Goal: Task Accomplishment & Management: Manage account settings

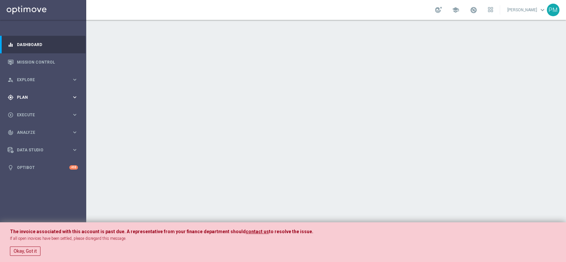
click at [35, 97] on span "Plan" at bounding box center [44, 97] width 55 height 4
click at [34, 111] on link "Target Groups" at bounding box center [43, 110] width 52 height 5
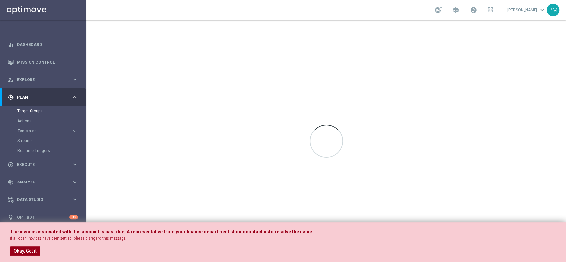
click at [26, 254] on button "Okay, Got it" at bounding box center [25, 251] width 30 height 9
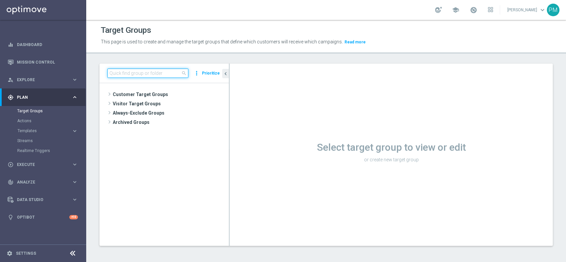
click at [160, 73] on input at bounding box center [147, 73] width 81 height 9
paste input "Churn 0-12M Talent + Master Low ggr nb > 10 lftime NO NWL TOP 10k"
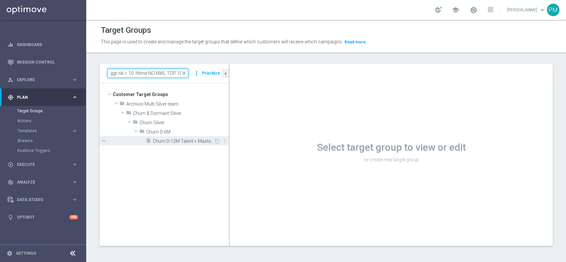
type input "Churn 0-12M Talent + Master Low ggr nb > 10 lftime NO NWL TOP 10k"
click at [179, 139] on span "Churn 0-12M Talent + Master Low ggr nb > 10 lftime NO NWL TOP 10k" at bounding box center [183, 142] width 61 height 6
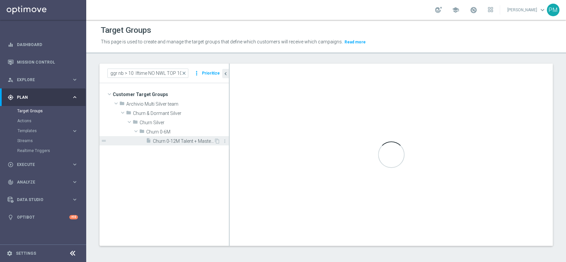
scroll to position [0, 0]
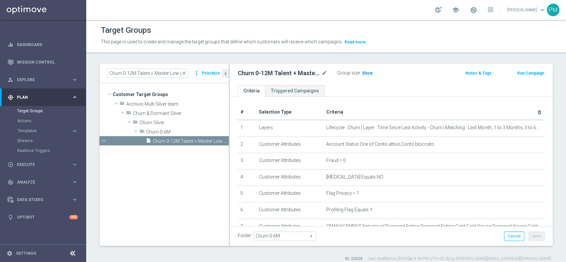
click at [369, 71] on span "Show" at bounding box center [367, 73] width 11 height 5
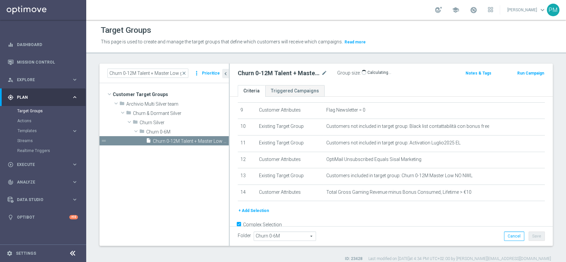
scroll to position [150, 0]
click at [422, 76] on div "Churn 0-12M Talent + Master Low ggr nb > 10 lftime NO NWL TOP 10k mode_edit Gro…" at bounding box center [338, 73] width 211 height 9
drag, startPoint x: 422, startPoint y: 76, endPoint x: 459, endPoint y: 45, distance: 47.8
click at [459, 45] on div "This page is used to create and manage the target groups that define which cust…" at bounding box center [326, 42] width 460 height 11
click at [38, 62] on link "Mission Control" at bounding box center [47, 62] width 61 height 18
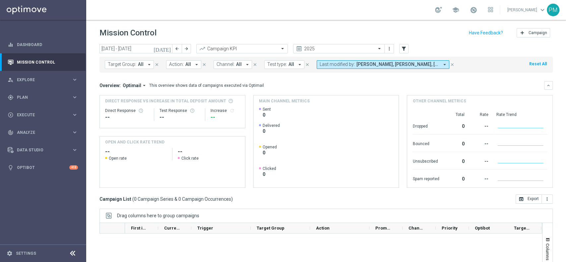
click at [168, 49] on icon "[DATE]" at bounding box center [162, 49] width 18 height 6
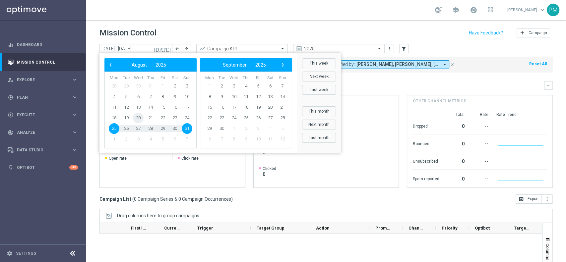
click at [139, 118] on span "20" at bounding box center [138, 118] width 11 height 11
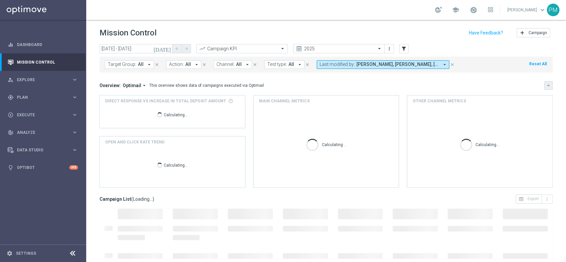
click at [546, 84] on icon "keyboard_arrow_down" at bounding box center [548, 85] width 5 height 5
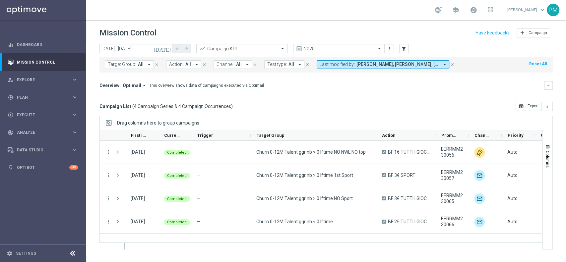
drag, startPoint x: 309, startPoint y: 133, endPoint x: 374, endPoint y: 130, distance: 65.7
click at [375, 130] on div at bounding box center [376, 135] width 3 height 10
click at [166, 49] on icon "[DATE]" at bounding box center [162, 49] width 18 height 6
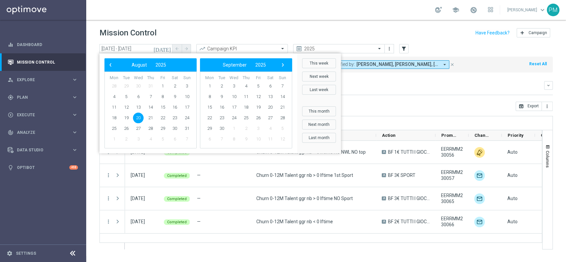
click at [139, 117] on span "20" at bounding box center [138, 118] width 11 height 11
click at [150, 119] on span "21" at bounding box center [150, 118] width 11 height 11
type input "[DATE] - [DATE]"
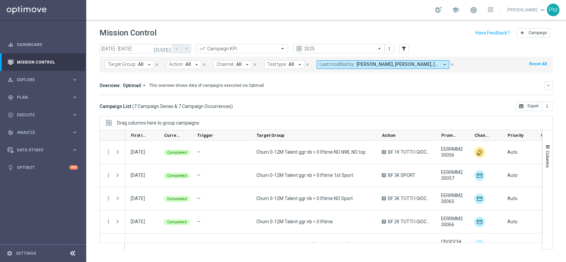
click at [442, 63] on icon "arrow_drop_down" at bounding box center [445, 65] width 6 height 6
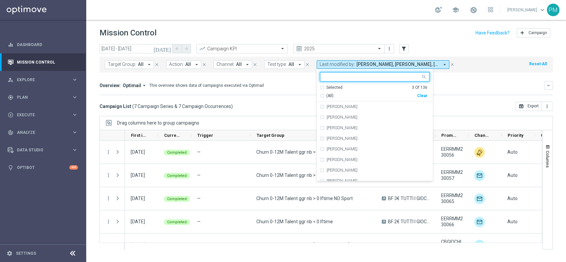
click at [379, 76] on input "text" at bounding box center [372, 77] width 97 height 6
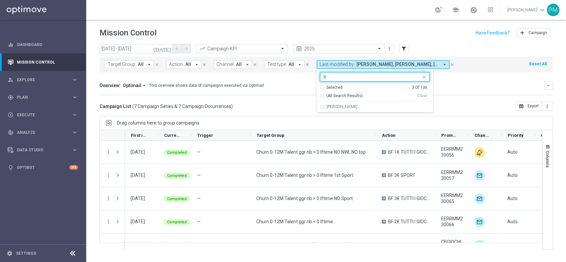
type input "t"
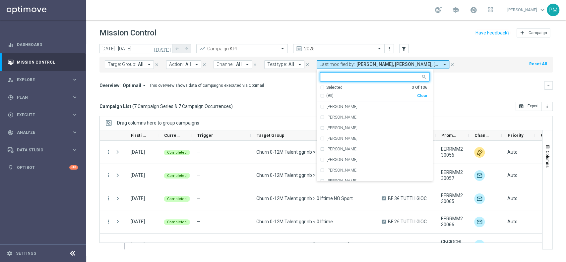
click at [450, 63] on icon "close" at bounding box center [452, 64] width 5 height 5
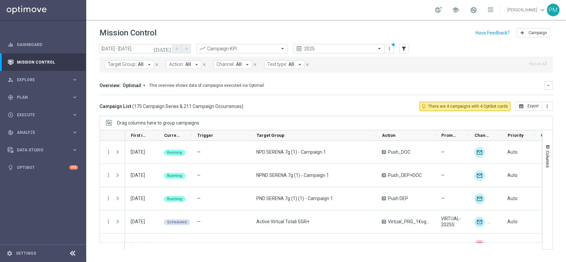
click at [168, 47] on icon "[DATE]" at bounding box center [162, 49] width 18 height 6
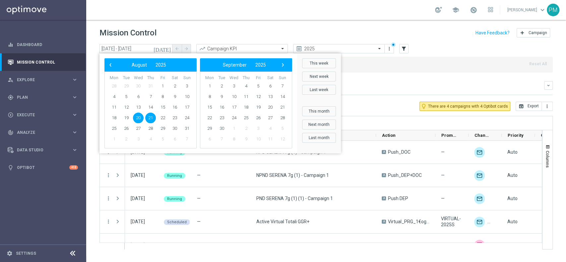
click at [136, 117] on span "20" at bounding box center [138, 118] width 11 height 11
type input "[DATE] - [DATE]"
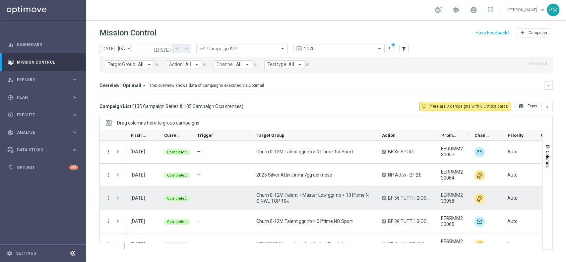
scroll to position [628, 0]
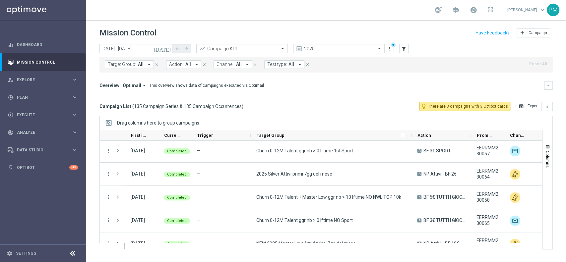
drag, startPoint x: 375, startPoint y: 137, endPoint x: 410, endPoint y: 134, distance: 35.3
click at [410, 134] on div at bounding box center [411, 135] width 3 height 10
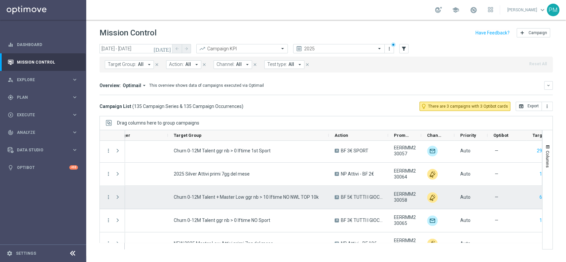
scroll to position [0, 0]
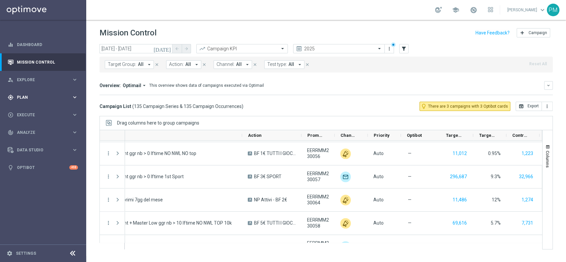
click at [29, 95] on span "Plan" at bounding box center [44, 97] width 55 height 4
click at [29, 111] on link "Target Groups" at bounding box center [43, 110] width 52 height 5
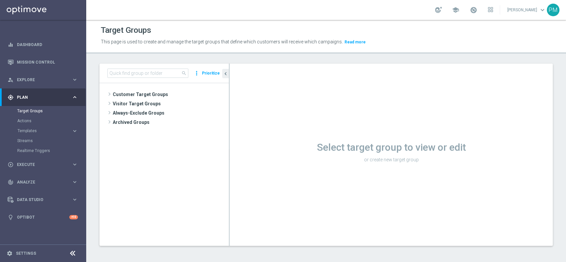
click at [121, 68] on div "search more_vert Prioritize" at bounding box center [163, 74] width 129 height 20
click at [128, 73] on input at bounding box center [147, 73] width 81 height 9
paste input "Churn 0-12M Talent ggr nb > 0 lftime NO NWL NO top"
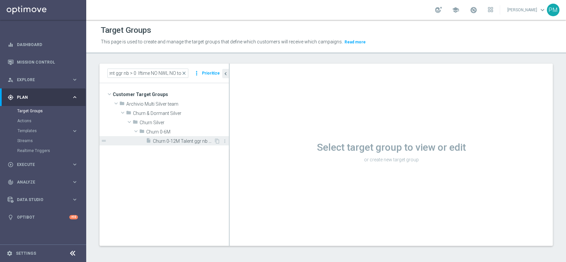
click at [173, 137] on div "insert_drive_file Churn 0-12M Talent ggr nb > 0 lftime NO NWL NO top" at bounding box center [180, 140] width 68 height 9
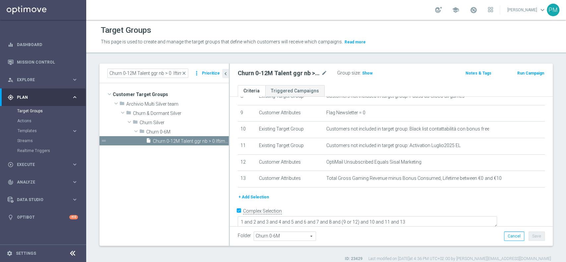
scroll to position [147, 0]
click at [369, 73] on span "Show" at bounding box center [367, 73] width 11 height 5
click at [150, 73] on input "Churn 0-12M Talent ggr nb > 0 lftime NO NWL NO top" at bounding box center [147, 73] width 81 height 9
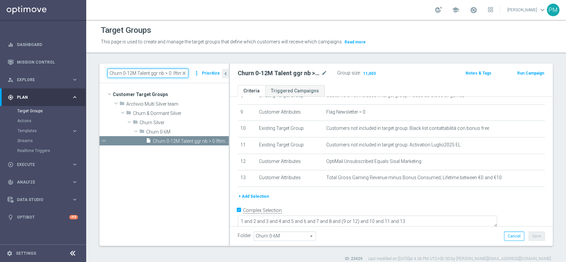
paste input "+ Master Low ggr nb > 10 lftime NO NWL TOP 10k"
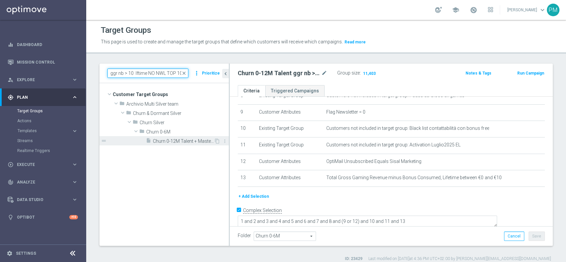
type input "Churn 0-12M Talent + Master Low ggr nb > 10 lftime NO NWL TOP 10k"
click at [179, 139] on span "Churn 0-12M Talent + Master Low ggr nb > 10 lftime NO NWL TOP 10k" at bounding box center [183, 142] width 61 height 6
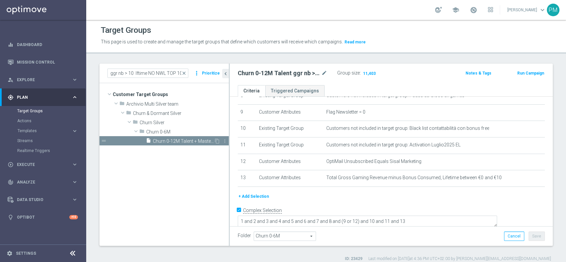
scroll to position [0, 0]
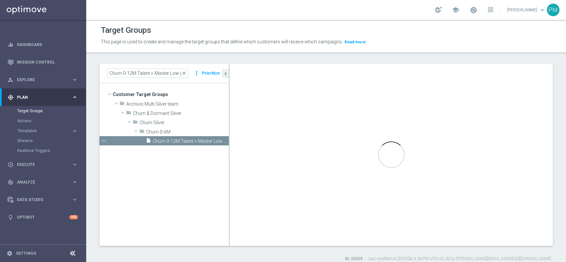
type textarea "(1 and 2 and 3 and 4 and 5 and 6 and 7 and 8 and (9 or 12) and 10 and 11 and 14…"
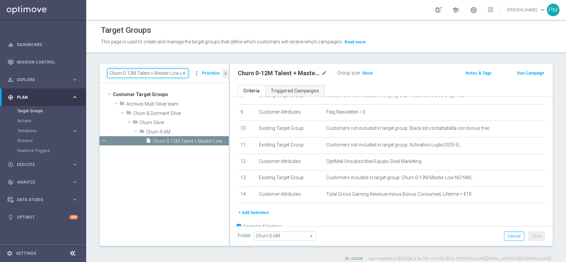
click at [143, 72] on input "Churn 0-12M Talent + Master Low ggr nb > 10 lftime NO NWL TOP 10k" at bounding box center [147, 73] width 81 height 9
paste input "Talent only 1st pref betting lm ggr nb lm > 0 excl prev camp"
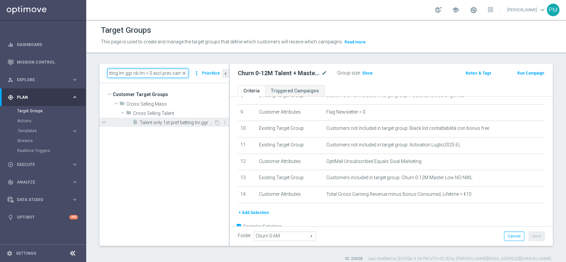
type input "Talent only 1st pref betting lm ggr nb lm > 0 excl prev camp"
click at [162, 118] on div "insert_drive_file Talent only 1st pref betting lm ggr nb lm > 0 excl prev camp" at bounding box center [173, 122] width 81 height 9
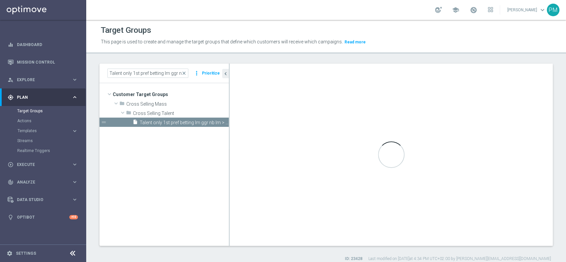
checkbox input "false"
type input "Cross Selling Talent"
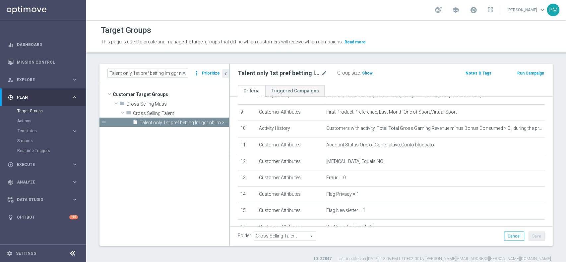
click at [370, 73] on span "Show" at bounding box center [367, 73] width 11 height 5
click at [154, 74] on input "Talent only 1st pref betting lm ggr nb lm > 0 excl prev camp" at bounding box center [147, 73] width 81 height 9
paste input "lotteries & other"
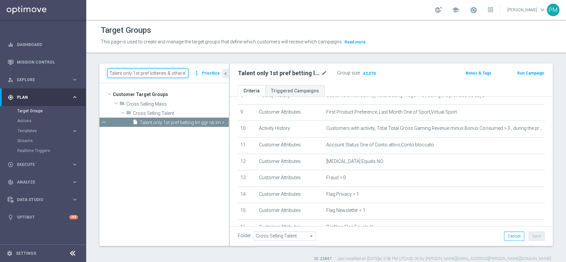
scroll to position [0, 64]
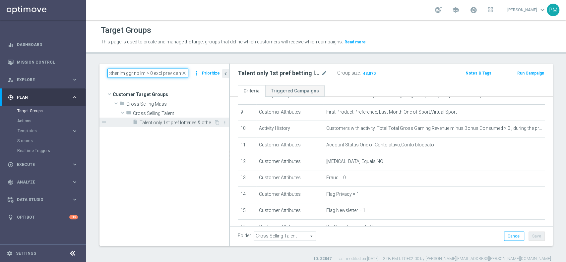
type input "Talent only 1st pref lotteries & other lm ggr nb lm > 0 excl prev camp"
click at [183, 121] on span "Talent only 1st pref lotteries & other lm ggr nb lm > 0 excl prev camp" at bounding box center [177, 123] width 74 height 6
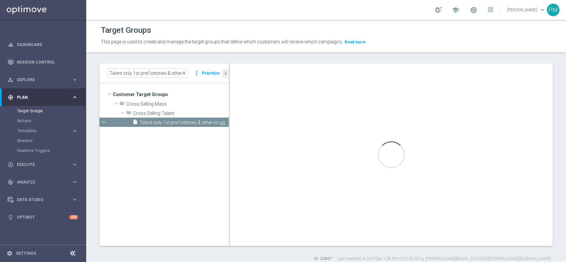
checkbox input "true"
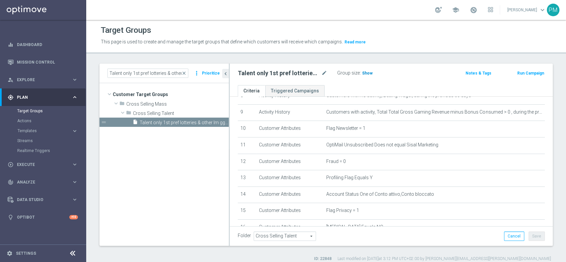
click at [369, 72] on span "Show" at bounding box center [367, 73] width 11 height 5
click at [163, 70] on input "Talent only 1st pref lotteries & other lm ggr nb lm > 0 excl prev camp" at bounding box center [147, 73] width 81 height 9
paste input "casino"
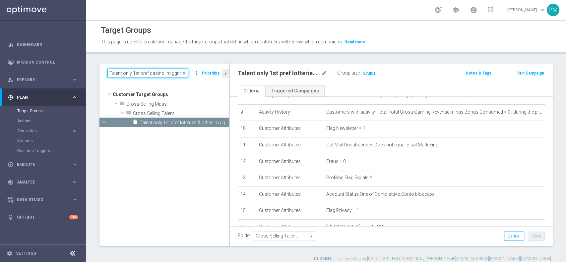
scroll to position [0, 45]
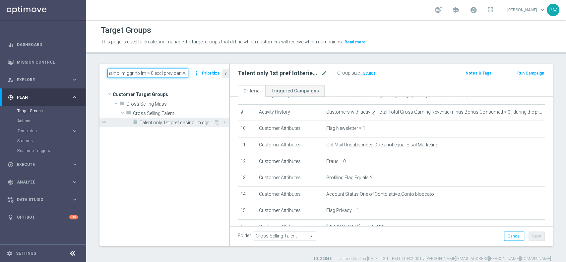
type input "Talent only 1st pref casino lm ggr nb lm > 0 excl prev camp"
click at [180, 120] on span "Talent only 1st pref casino lm ggr nb lm > 0 excl prev camp" at bounding box center [177, 123] width 74 height 6
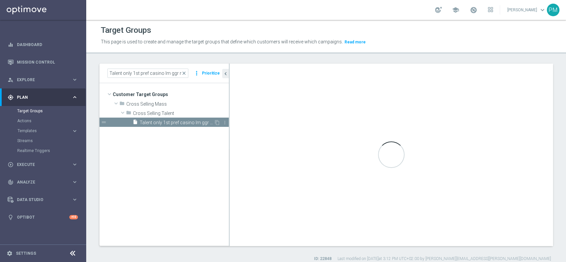
checkbox input "false"
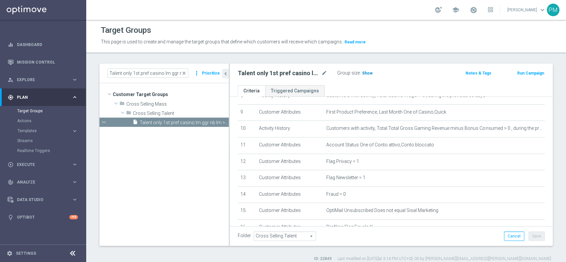
click at [368, 73] on span "Show" at bounding box center [367, 73] width 11 height 5
click at [126, 75] on input "Talent only 1st pref casino lm ggr nb lm > 0 excl prev camp" at bounding box center [147, 73] width 81 height 9
paste input "Multi Master Low 1st Sport lm"
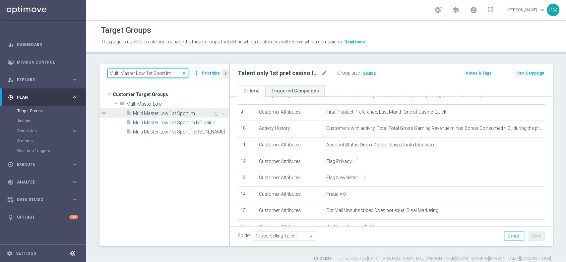
type input "Multi Master Low 1st Sport lm"
click at [159, 109] on div "insert_drive_file Multi Master Low 1st Sport lm" at bounding box center [169, 112] width 87 height 9
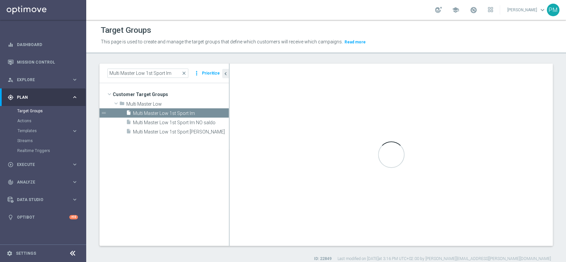
type input "Multi Master Low"
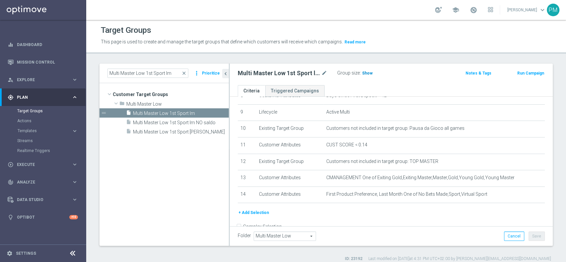
click at [366, 72] on span "Show" at bounding box center [367, 73] width 11 height 5
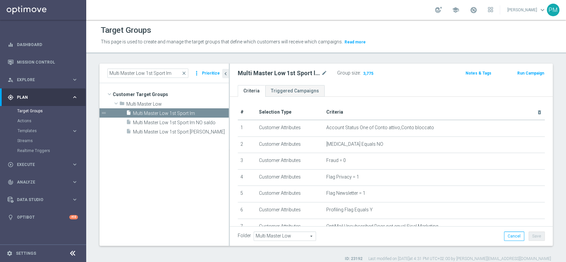
scroll to position [163, 0]
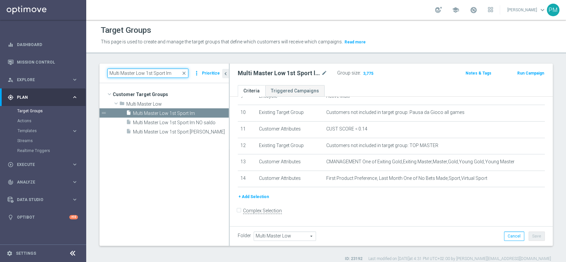
click at [160, 74] on input "Multi Master Low 1st Sport lm" at bounding box center [147, 73] width 81 height 9
paste input "Casino"
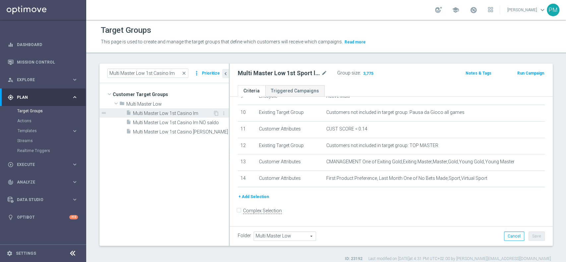
click at [174, 113] on span "Multi Master Low 1st Casino lm" at bounding box center [173, 114] width 80 height 6
click at [367, 70] on h3 "Show" at bounding box center [367, 73] width 12 height 7
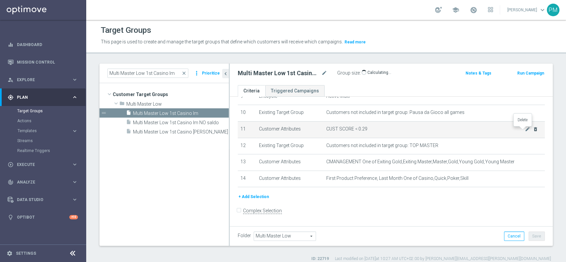
click at [533, 130] on icon "delete_forever" at bounding box center [535, 129] width 5 height 5
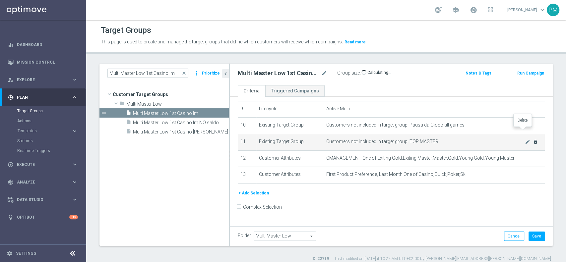
scroll to position [146, 0]
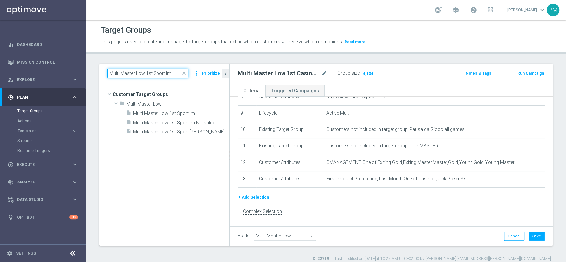
paste input "Casino"
type input "Multi Master Low 1st Casino lm"
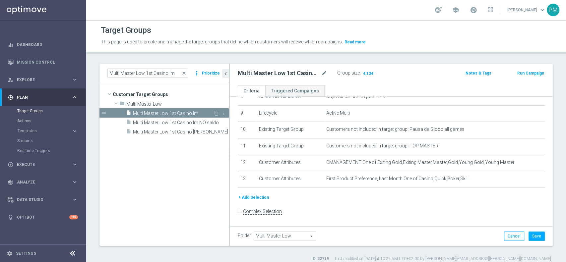
click at [170, 113] on span "Multi Master Low 1st Casino lm" at bounding box center [173, 114] width 80 height 6
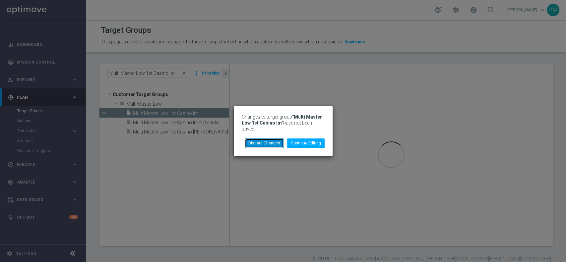
click at [255, 139] on button "Discard Changes" at bounding box center [264, 143] width 39 height 9
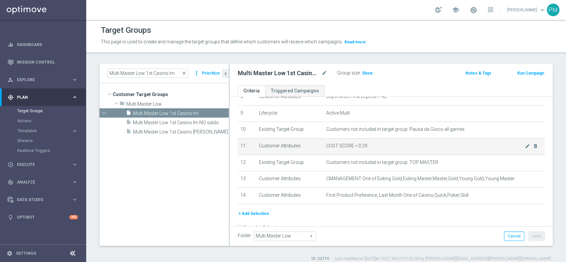
scroll to position [163, 0]
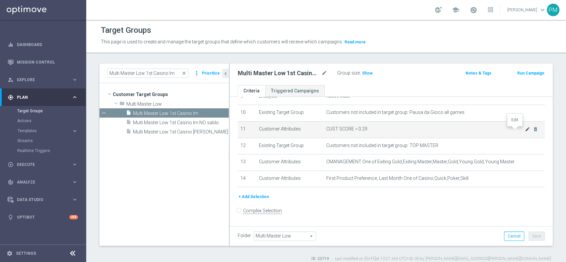
click at [525, 131] on icon "mode_edit" at bounding box center [527, 129] width 5 height 5
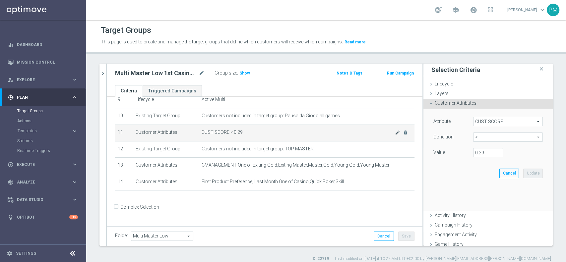
scroll to position [156, 0]
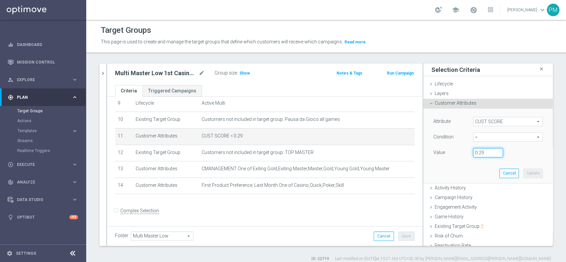
click at [476, 153] on input "0.29" at bounding box center [488, 152] width 30 height 9
type input "0.14"
click at [523, 172] on button "Update" at bounding box center [533, 173] width 20 height 9
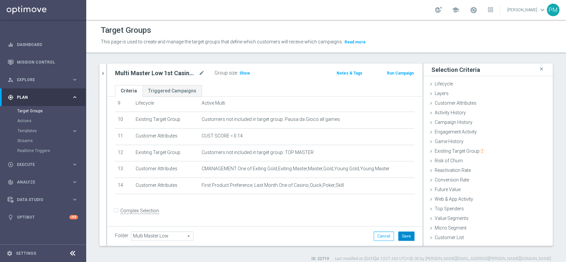
click at [403, 233] on button "Save" at bounding box center [406, 236] width 16 height 9
click at [246, 74] on span "Show" at bounding box center [244, 73] width 11 height 5
click at [102, 71] on icon "chevron_right" at bounding box center [103, 73] width 6 height 6
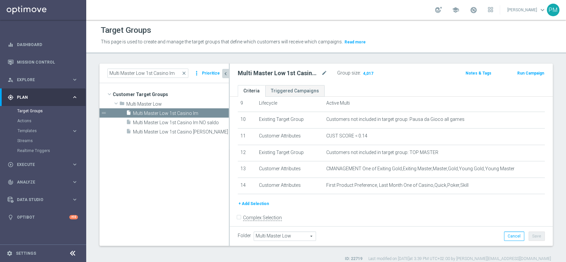
scroll to position [163, 0]
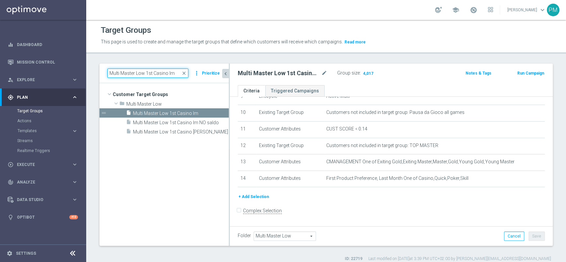
click at [165, 73] on input "Multi Master Low 1st Casino lm" at bounding box center [147, 73] width 81 height 9
paste input "Others"
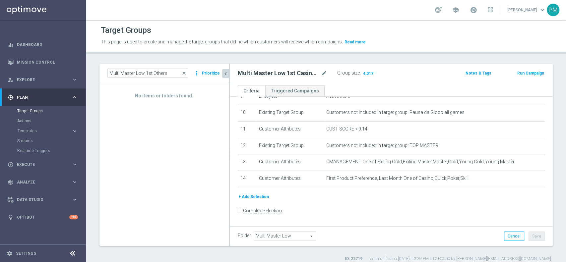
click at [269, 71] on h2 "Multi Master Low 1st Casino lm" at bounding box center [279, 73] width 82 height 8
copy div "Multi Master Low 1st Casino lm"
click at [158, 71] on input "Multi Master Low 1st Others" at bounding box center [147, 73] width 81 height 9
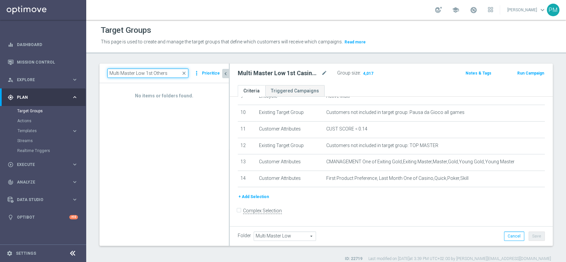
click at [158, 71] on input "Multi Master Low 1st Others" at bounding box center [147, 73] width 81 height 9
paste input "Casino lm"
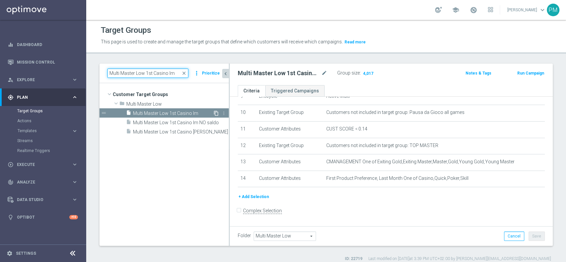
type input "Multi Master Low 1st Casino lm"
click at [217, 113] on icon "content_copy" at bounding box center [215, 113] width 5 height 5
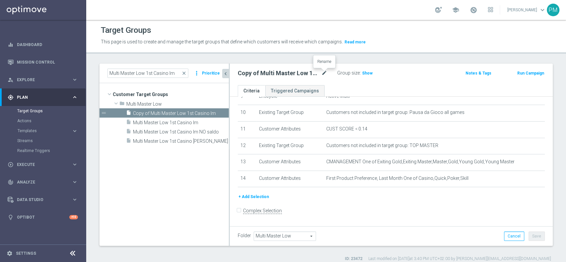
click at [325, 73] on icon "mode_edit" at bounding box center [324, 73] width 6 height 8
type input "Multi Master Low 1st Others lm"
click at [409, 68] on div "Multi Master Low 1st Others lm Group size : Show Notes & Tags Run Campaign" at bounding box center [391, 75] width 323 height 22
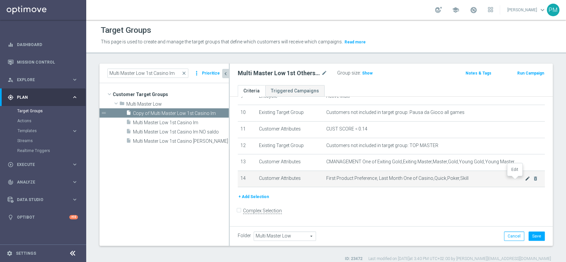
click at [525, 181] on icon "mode_edit" at bounding box center [527, 178] width 5 height 5
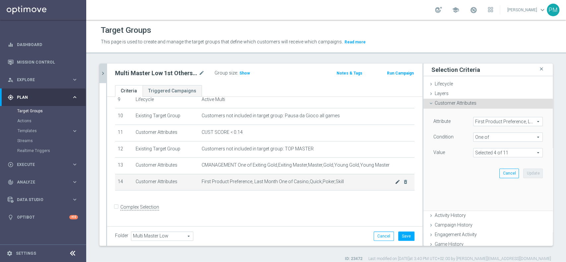
scroll to position [156, 0]
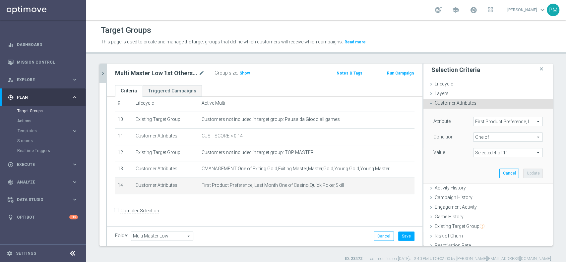
click at [487, 135] on span "One of" at bounding box center [507, 137] width 69 height 9
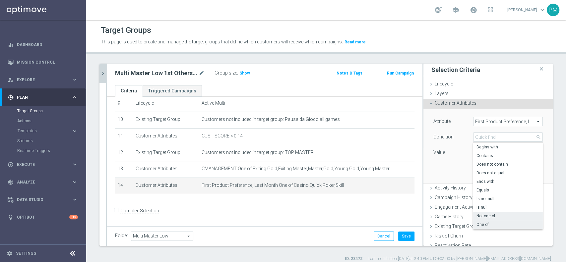
click at [480, 213] on span "Not one of" at bounding box center [507, 215] width 63 height 5
type input "Not one of"
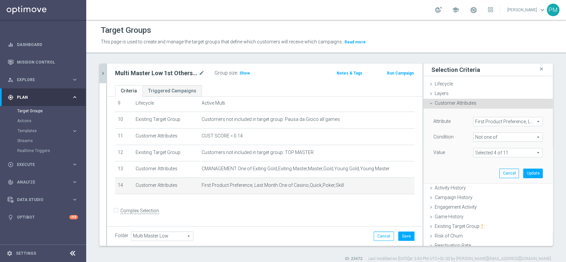
click at [510, 151] on span at bounding box center [507, 153] width 69 height 9
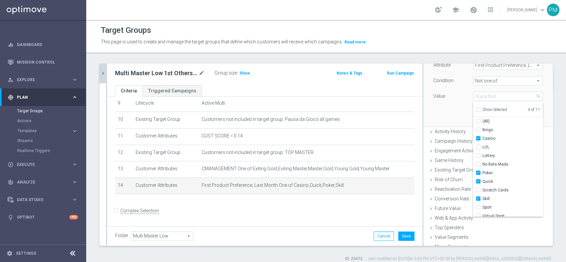
scroll to position [69, 0]
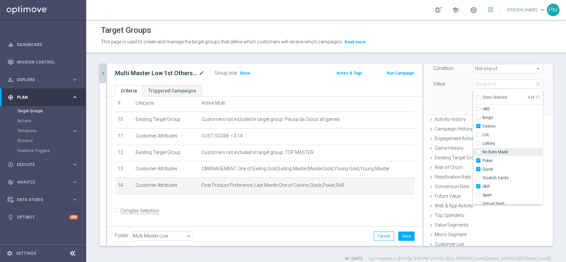
click at [478, 150] on input "No Bets Made" at bounding box center [480, 152] width 4 height 4
checkbox input "true"
type input "Selected 5 of 11"
drag, startPoint x: 469, startPoint y: 190, endPoint x: 469, endPoint y: 196, distance: 6.0
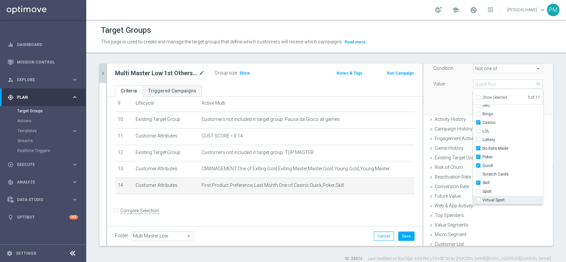
click at [478, 190] on input "Sport" at bounding box center [480, 192] width 4 height 4
checkbox input "true"
type input "Selected 6 of 11"
click at [478, 199] on input "Virtual Sport" at bounding box center [480, 200] width 4 height 4
checkbox input "true"
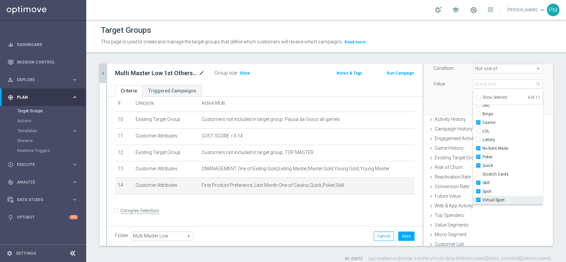
type input "Selected 7 of 11"
click at [432, 99] on div "Attribute First Product Preference, Last Month First Product Preference, Last M…" at bounding box center [487, 77] width 119 height 74
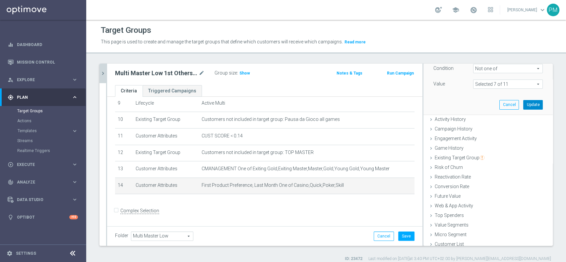
click at [523, 105] on button "Update" at bounding box center [533, 104] width 20 height 9
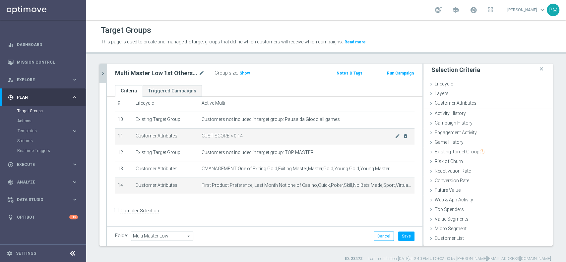
scroll to position [0, 0]
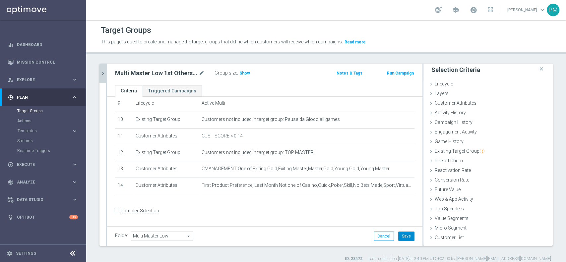
click at [403, 234] on button "Save" at bounding box center [406, 236] width 16 height 9
click at [248, 73] on span "Show" at bounding box center [244, 73] width 11 height 5
click at [100, 72] on icon "chevron_right" at bounding box center [103, 73] width 6 height 6
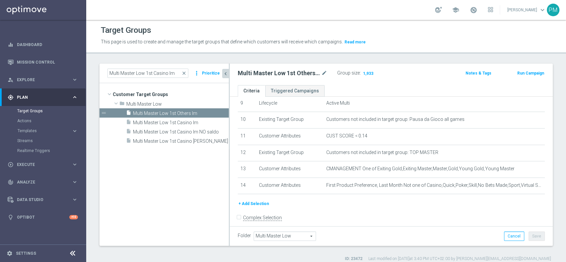
scroll to position [163, 0]
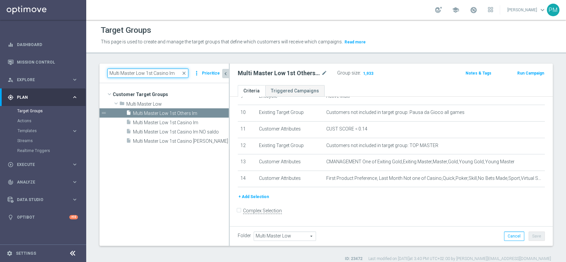
click at [137, 74] on input "Multi Master Low 1st Casino lm" at bounding box center [147, 73] width 81 height 9
paste input "Reactivated Master Low"
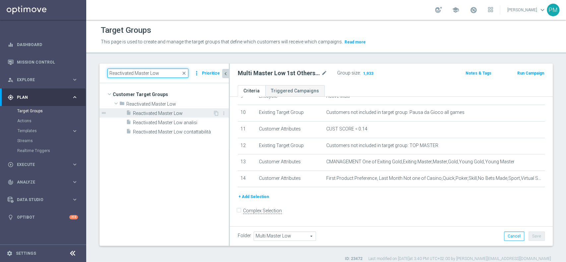
type input "Reactivated Master Low"
click at [172, 112] on span "Reactivated Master Low" at bounding box center [173, 114] width 80 height 6
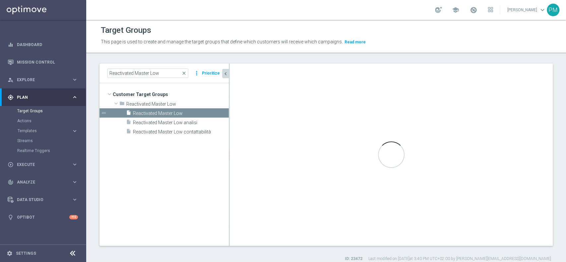
type input "Reactivated Master Low"
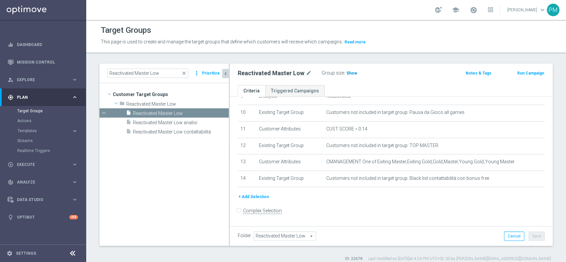
click at [351, 73] on span "Show" at bounding box center [351, 73] width 11 height 5
click at [160, 76] on input "Reactivated Master Low" at bounding box center [147, 73] width 81 height 9
paste input "Multi Talent ggr nb lm > 0 1st Sport lm"
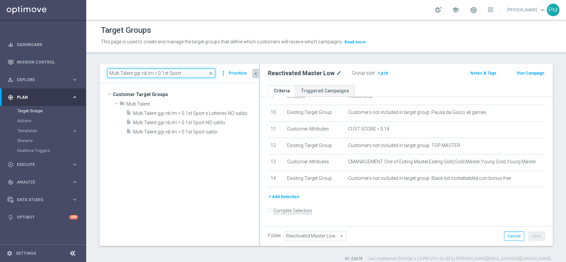
drag, startPoint x: 229, startPoint y: 128, endPoint x: 259, endPoint y: 125, distance: 30.3
click at [259, 125] on div at bounding box center [259, 155] width 1 height 182
type input "Multi Talent ggr nb lm > 0 1st Sport"
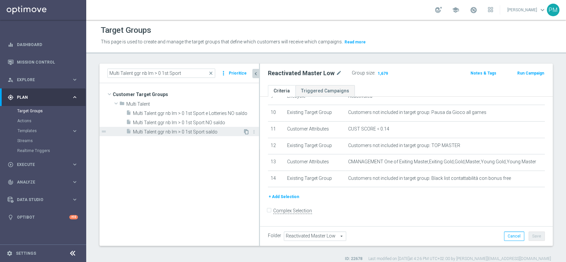
click at [246, 131] on icon "content_copy" at bounding box center [246, 131] width 5 height 5
type input "Multi Talent"
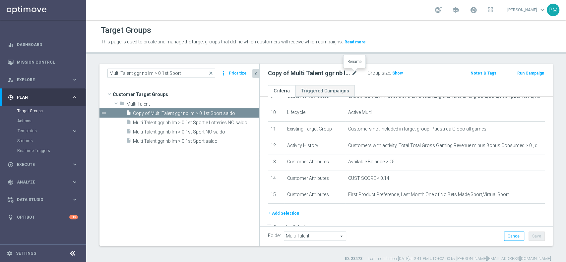
click at [356, 74] on icon "mode_edit" at bounding box center [354, 73] width 6 height 8
type input "Multi Talent ggr nb lm > 0 1st Sport lm"
click at [423, 70] on div "Group size : Show" at bounding box center [400, 73] width 66 height 8
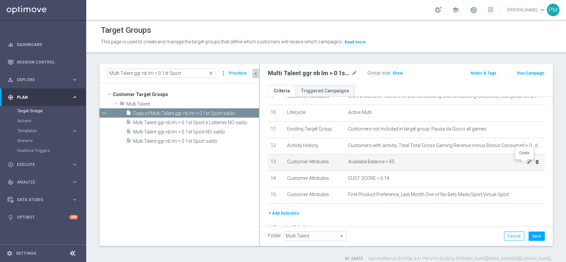
click at [534, 164] on icon "delete_forever" at bounding box center [536, 161] width 5 height 5
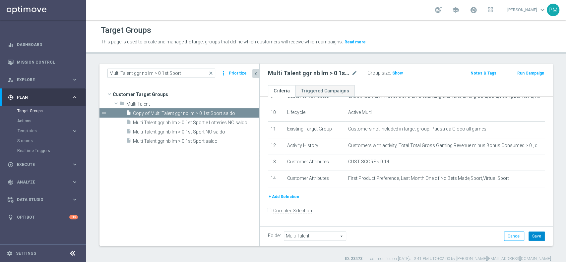
click at [528, 233] on button "Save" at bounding box center [536, 236] width 16 height 9
click at [396, 68] on div "Multi Talent ggr nb lm > 0 1st Sport lm mode_edit Group size : Show Notes & Tag…" at bounding box center [406, 75] width 293 height 22
click at [396, 71] on span "Show" at bounding box center [397, 73] width 11 height 5
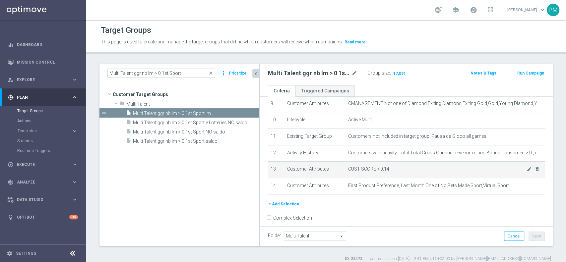
scroll to position [163, 0]
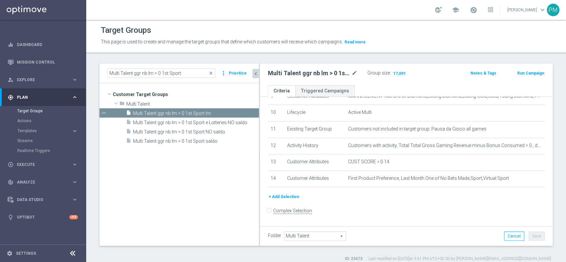
click at [287, 198] on button "+ Add Selection" at bounding box center [284, 196] width 32 height 7
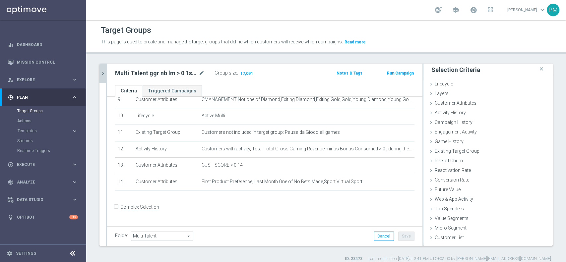
scroll to position [156, 0]
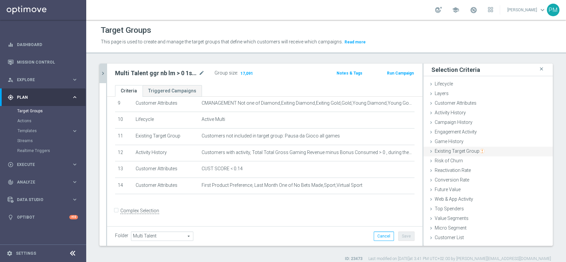
click at [450, 153] on span "Existing Target Group" at bounding box center [460, 151] width 50 height 5
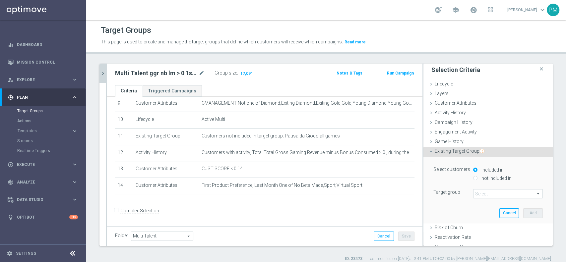
click at [473, 175] on div "not included in" at bounding box center [508, 179] width 70 height 8
click at [473, 176] on div "not included in" at bounding box center [508, 179] width 70 height 8
click at [473, 178] on input "not included in" at bounding box center [475, 178] width 4 height 4
radio input "true"
click at [477, 191] on span at bounding box center [507, 194] width 69 height 9
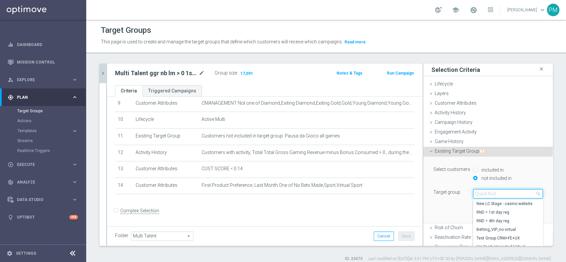
click at [477, 191] on input "search" at bounding box center [508, 193] width 70 height 9
type input "black l"
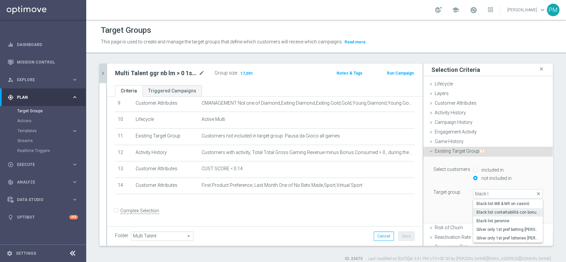
click at [488, 213] on span "Black list contattabilità con bonus free" at bounding box center [507, 212] width 63 height 5
type input "Black list contattabilità con bonus free"
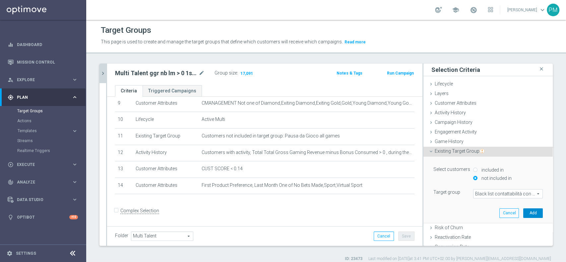
click at [523, 211] on button "Add" at bounding box center [533, 213] width 20 height 9
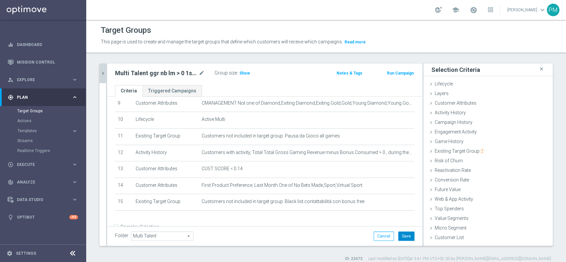
click at [398, 235] on button "Save" at bounding box center [406, 236] width 16 height 9
click at [103, 74] on icon "chevron_right" at bounding box center [103, 73] width 6 height 6
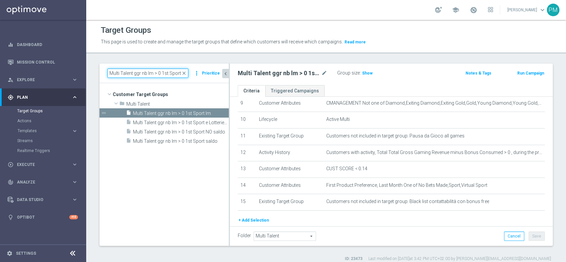
click at [150, 72] on input "Multi Talent ggr nb lm > 0 1st Sport" at bounding box center [147, 73] width 81 height 9
paste input "Casino lm"
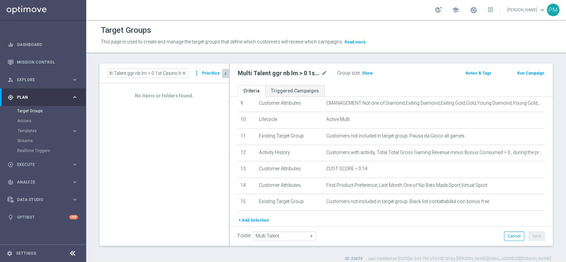
click at [286, 72] on h2 "Multi Talent ggr nb lm > 0 1st Sport lm" at bounding box center [279, 73] width 82 height 8
copy div "Multi Talent ggr nb lm > 0 1st Sport lm"
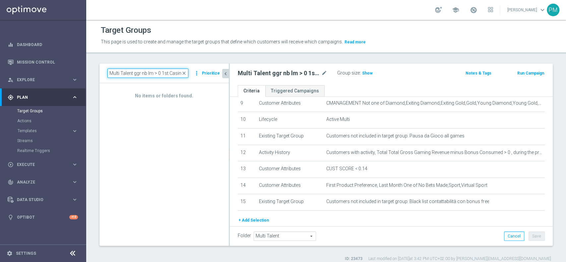
click at [145, 74] on input "Multi Talent ggr nb lm > 0 1st Casino lm" at bounding box center [147, 73] width 81 height 9
paste input "Sport"
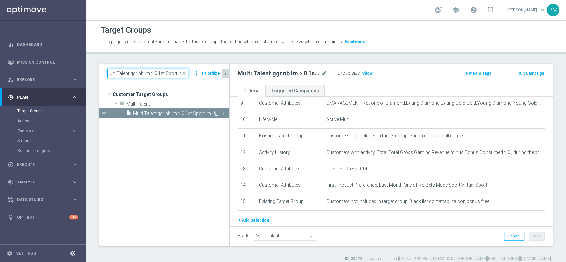
type input "Multi Talent ggr nb lm > 0 1st Sport lm"
click at [215, 111] on icon "content_copy" at bounding box center [215, 113] width 5 height 5
click at [325, 74] on icon "mode_edit" at bounding box center [324, 73] width 6 height 8
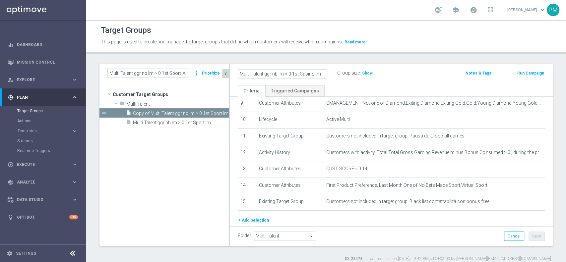
type input "Multi Talent ggr nb lm > 0 1st Casino lm"
click at [406, 76] on div "Multi Talent ggr nb lm > 0 1st Casino lm Group size : Show" at bounding box center [338, 74] width 211 height 10
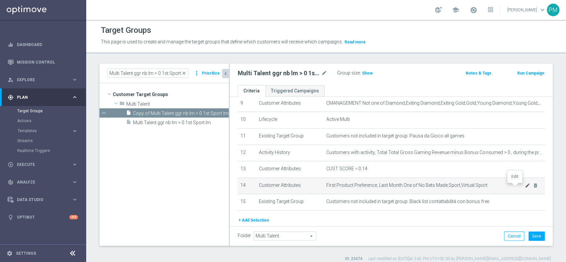
click at [525, 188] on icon "mode_edit" at bounding box center [527, 185] width 5 height 5
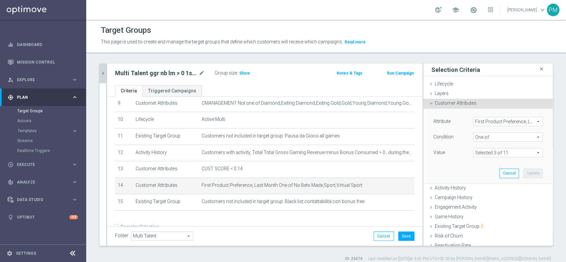
click at [514, 151] on span at bounding box center [507, 153] width 69 height 9
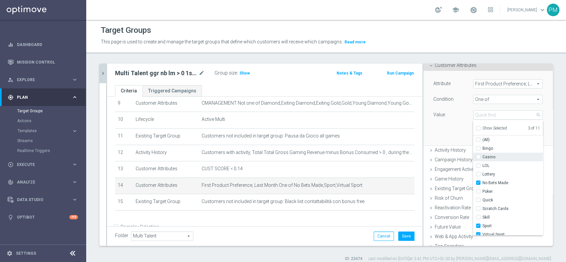
click at [473, 159] on div "Casino" at bounding box center [508, 157] width 70 height 9
click at [478, 157] on input "Casino" at bounding box center [480, 157] width 4 height 4
checkbox input "true"
type input "Selected 4 of 11"
click at [478, 183] on input "No Bets Made" at bounding box center [480, 183] width 4 height 4
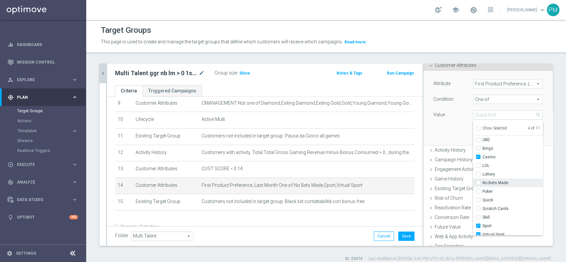
checkbox input "false"
type input "Selected 3 of 11"
click at [478, 201] on input "Quick" at bounding box center [480, 200] width 4 height 4
checkbox input "true"
type input "Selected 4 of 11"
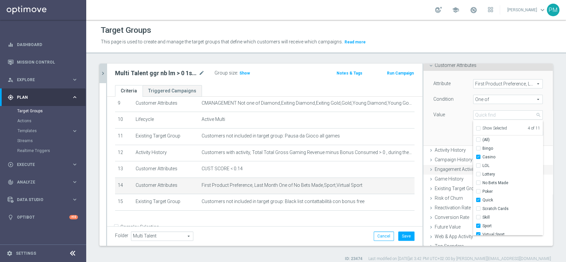
scroll to position [72, 0]
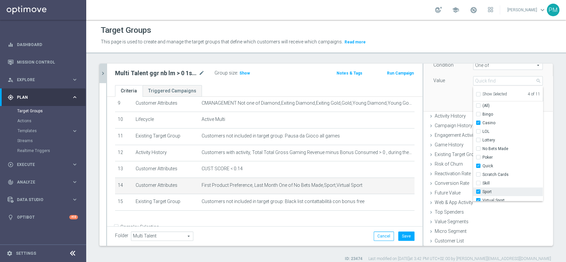
click at [482, 192] on label "Sport" at bounding box center [512, 192] width 60 height 9
click at [478, 192] on input "Sport" at bounding box center [480, 192] width 4 height 4
checkbox input "false"
type input "Selected 3 of 11"
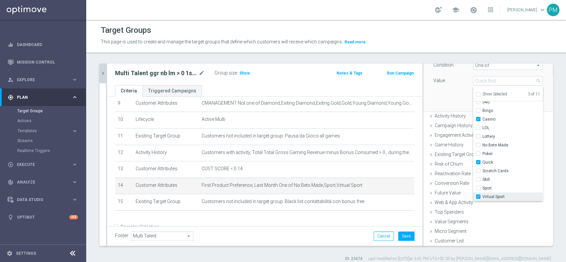
click at [482, 194] on label "Virtual Sport" at bounding box center [512, 197] width 60 height 9
click at [478, 195] on input "Virtual Sport" at bounding box center [480, 197] width 4 height 4
checkbox input "false"
type input "Selected 2 of 11"
click at [478, 152] on input "Poker" at bounding box center [480, 154] width 4 height 4
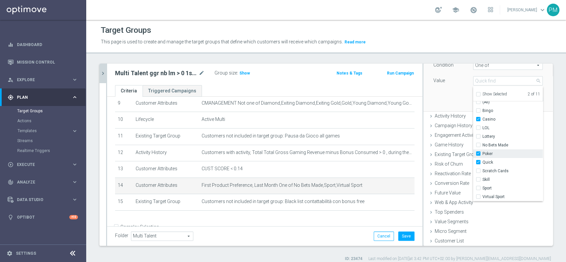
checkbox input "true"
type input "Selected 3 of 11"
click at [482, 182] on label "Skill" at bounding box center [512, 183] width 60 height 9
click at [478, 182] on input "Skill" at bounding box center [480, 183] width 4 height 4
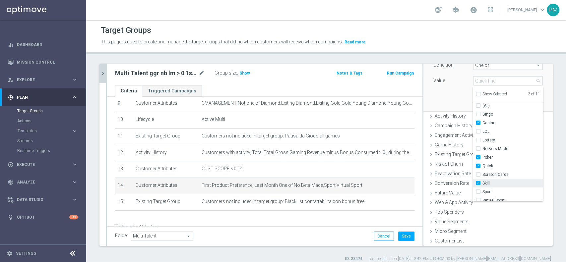
checkbox input "true"
type input "Selected 4 of 11"
click at [449, 99] on div "Attribute First Product Preference, Last Month First Product Preference, Last M…" at bounding box center [487, 74] width 119 height 74
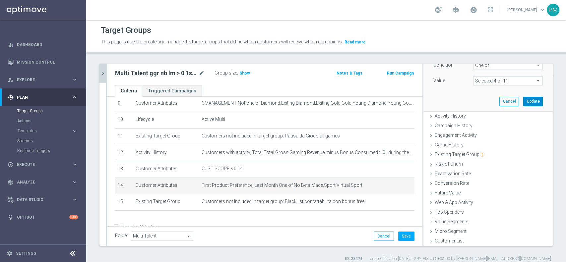
click at [523, 102] on button "Update" at bounding box center [533, 101] width 20 height 9
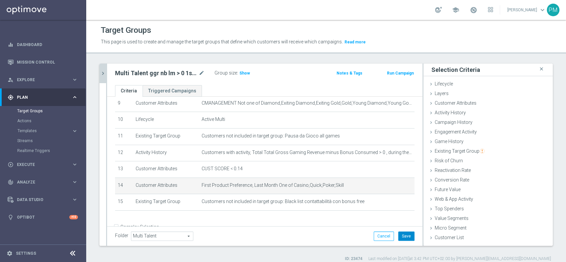
click at [400, 238] on button "Save" at bounding box center [406, 236] width 16 height 9
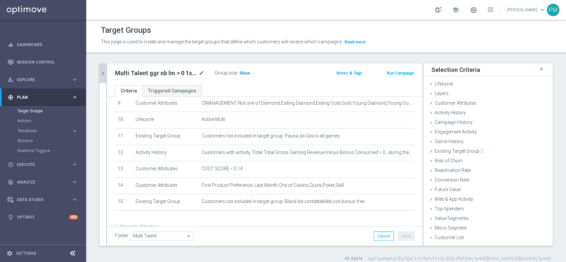
click at [243, 73] on span "Show" at bounding box center [244, 73] width 11 height 5
click at [101, 75] on icon "chevron_right" at bounding box center [103, 73] width 6 height 6
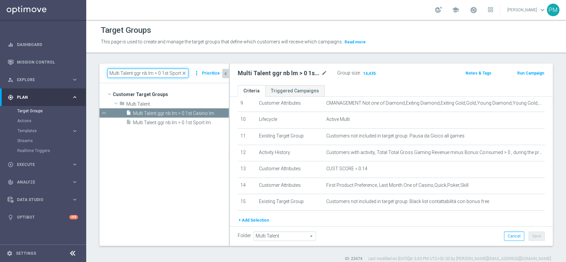
click at [183, 70] on div "Multi Talent ggr nb lm > 0 1st Sport lm close" at bounding box center [147, 73] width 81 height 9
click at [172, 74] on input "Multi Talent ggr nb lm > 0 1st Sport lm" at bounding box center [147, 73] width 81 height 9
paste input "Otehrs"
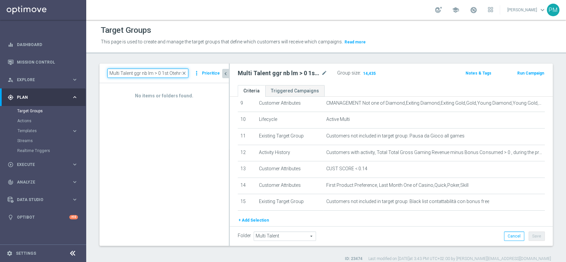
click at [157, 69] on input "Multi Talent ggr nb lm > 0 1st Otehrs lm" at bounding box center [147, 73] width 81 height 9
paste input "Casino"
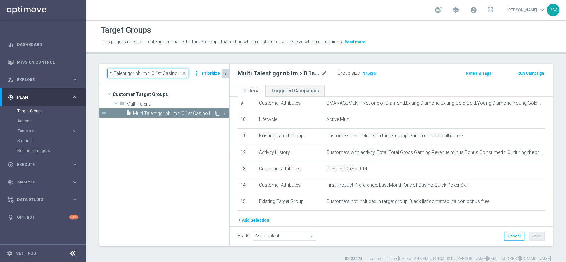
type input "Multi Talent ggr nb lm > 0 1st Casino lm"
click at [216, 113] on icon "content_copy" at bounding box center [216, 113] width 5 height 5
click at [324, 74] on icon "mode_edit" at bounding box center [324, 73] width 6 height 8
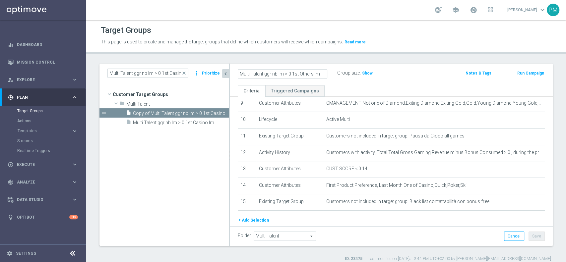
type input "Multi Talent ggr nb lm > 0 1st Others lm"
drag, startPoint x: 395, startPoint y: 76, endPoint x: 397, endPoint y: 99, distance: 24.0
click at [395, 76] on div "Group size : Show" at bounding box center [370, 73] width 66 height 8
click at [512, 186] on div at bounding box center [515, 184] width 7 height 3
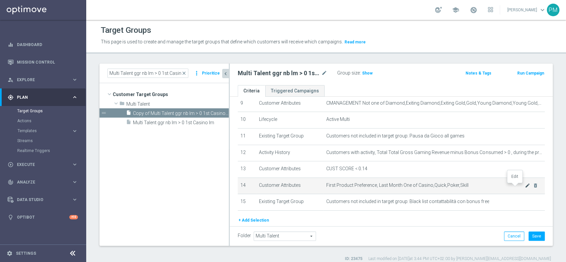
click at [525, 188] on icon "mode_edit" at bounding box center [527, 185] width 5 height 5
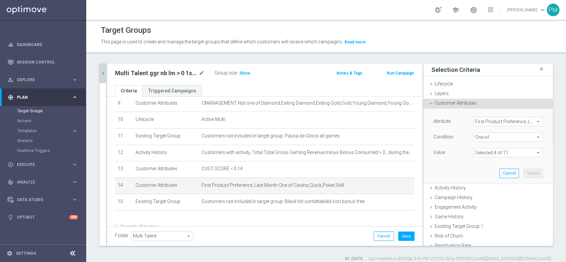
click at [491, 151] on span at bounding box center [507, 153] width 69 height 9
click at [491, 137] on span "One of" at bounding box center [507, 137] width 69 height 9
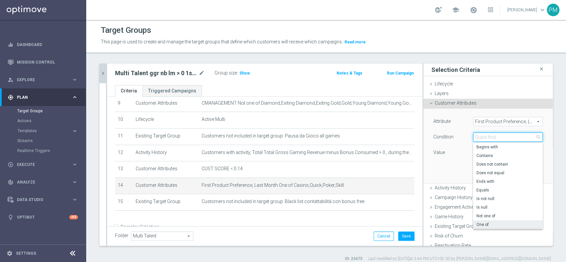
click at [491, 137] on input "search" at bounding box center [508, 137] width 70 height 9
click at [480, 215] on span "Not one of" at bounding box center [507, 215] width 63 height 5
type input "Not one of"
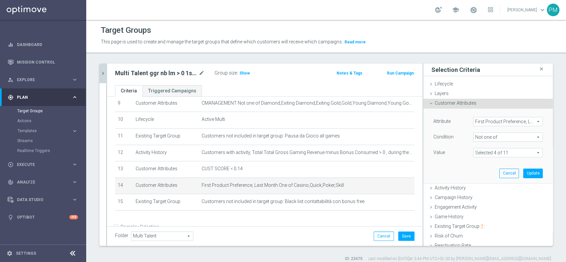
click at [507, 153] on span at bounding box center [507, 153] width 69 height 9
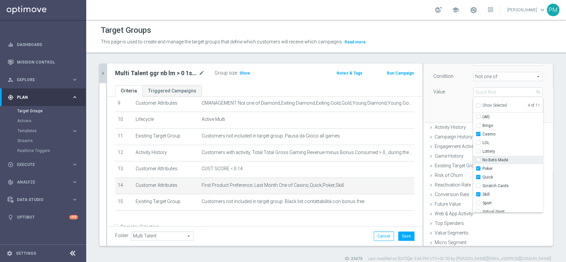
scroll to position [4, 0]
click at [478, 154] on input "No Bets Made" at bounding box center [480, 156] width 4 height 4
checkbox input "true"
type input "Selected 5 of 11"
click at [478, 200] on input "Sport" at bounding box center [480, 200] width 4 height 4
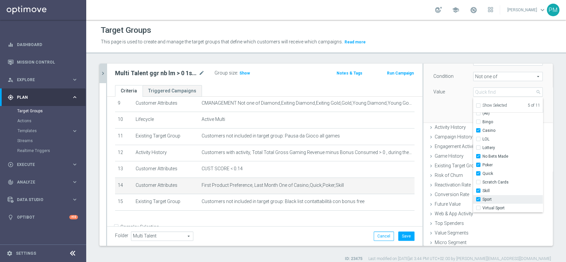
checkbox input "true"
type input "Selected 6 of 11"
click at [478, 206] on input "Virtual Sport" at bounding box center [480, 208] width 4 height 4
checkbox input "true"
type input "Selected 7 of 11"
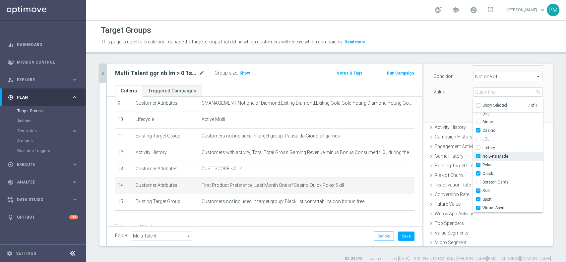
scroll to position [0, 0]
click at [445, 107] on div "Attribute First Product Preference, Last Month First Product Preference, Last M…" at bounding box center [487, 85] width 119 height 74
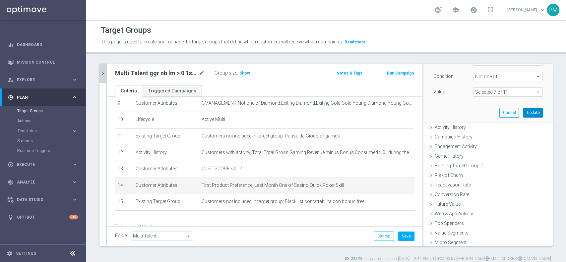
click at [523, 112] on button "Update" at bounding box center [533, 112] width 20 height 9
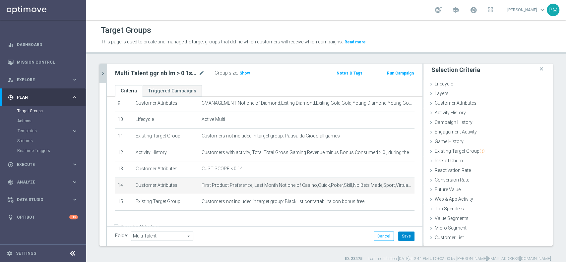
click at [403, 234] on button "Save" at bounding box center [406, 236] width 16 height 9
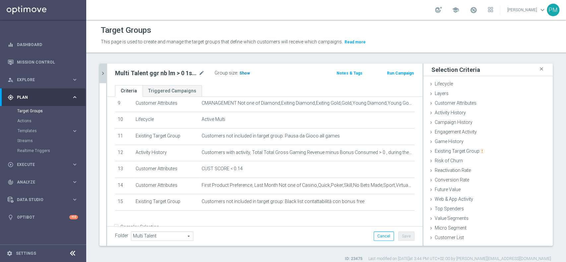
click at [247, 75] on span "Show" at bounding box center [244, 73] width 11 height 5
